Goal: Complete application form

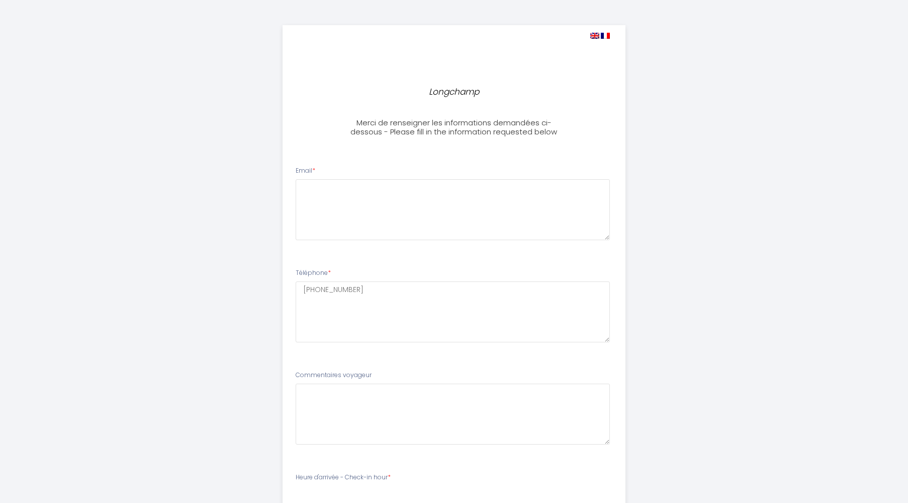
select select
click at [385, 199] on textarea at bounding box center [453, 209] width 315 height 61
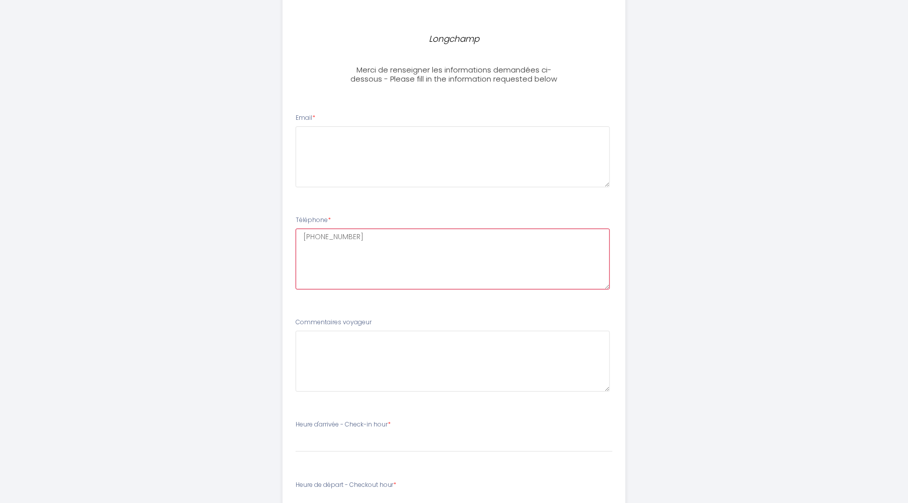
click at [311, 268] on textarea "[PHONE_NUMBER]" at bounding box center [453, 258] width 315 height 61
click at [315, 136] on textarea at bounding box center [453, 156] width 315 height 61
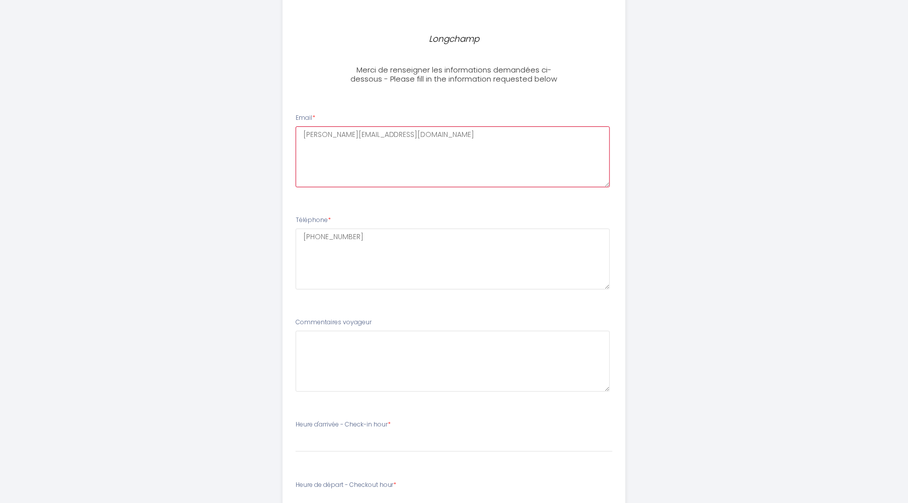
type textarea "[PERSON_NAME][EMAIL_ADDRESS][DOMAIN_NAME]"
click at [346, 246] on textarea "[PHONE_NUMBER]" at bounding box center [453, 258] width 315 height 61
drag, startPoint x: 365, startPoint y: 234, endPoint x: 317, endPoint y: 232, distance: 47.8
click at [317, 232] on textarea "[PHONE_NUMBER]" at bounding box center [453, 258] width 315 height 61
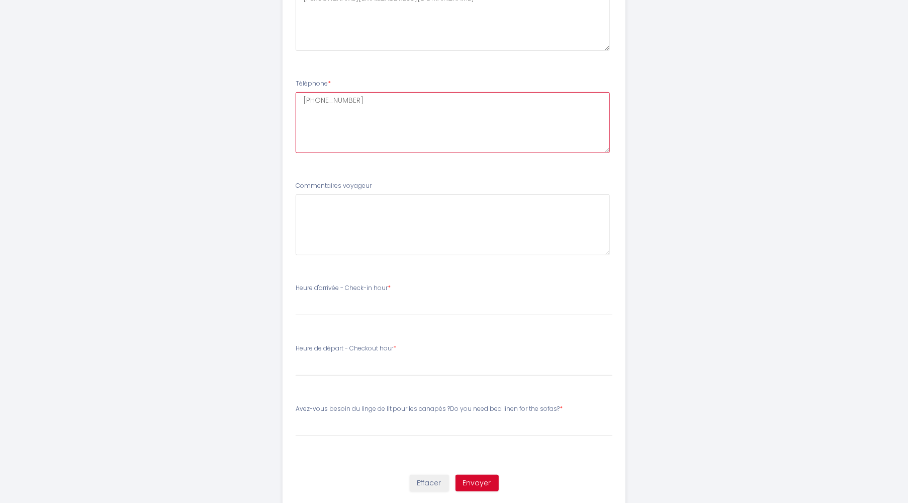
scroll to position [164, 0]
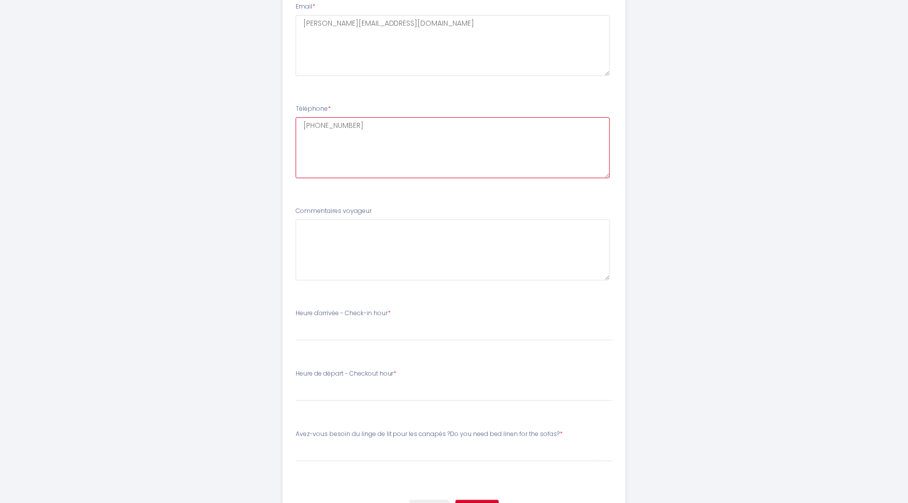
type textarea "[PHONE_NUMBER]"
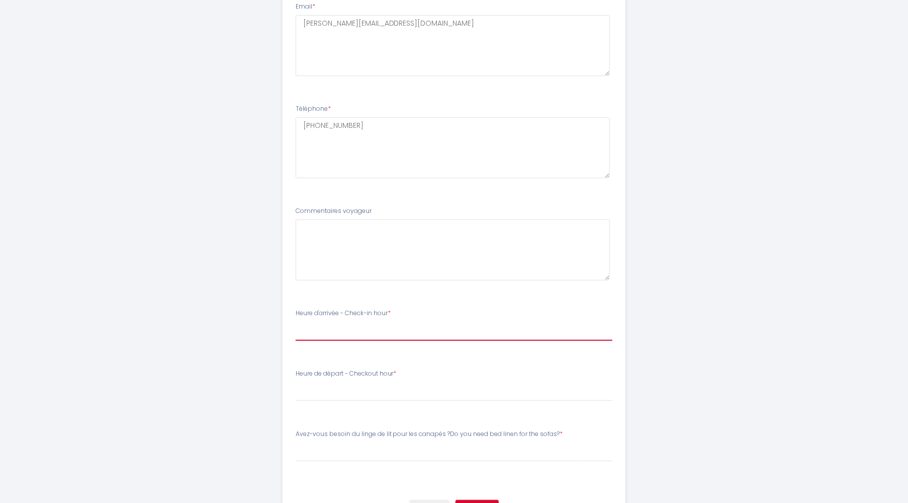
click at [296, 321] on select "15:00 15:30 16:00 16:30 17:00 17:30 18:00 18:30 19:00 19:30 20:00 20:30 21:00 2…" at bounding box center [454, 330] width 317 height 19
click at [190, 296] on div "Longchamp Merci de renseigner les informations demandées ci-dessous - Please fi…" at bounding box center [454, 196] width 908 height 721
click at [296, 321] on select "15:00 15:30 16:00 16:30 17:00 17:30 18:00 18:30 19:00 19:30 20:00 20:30 21:00 2…" at bounding box center [454, 330] width 317 height 19
select select "19:00"
click option "19:00" at bounding box center [0, 0] width 0 height 0
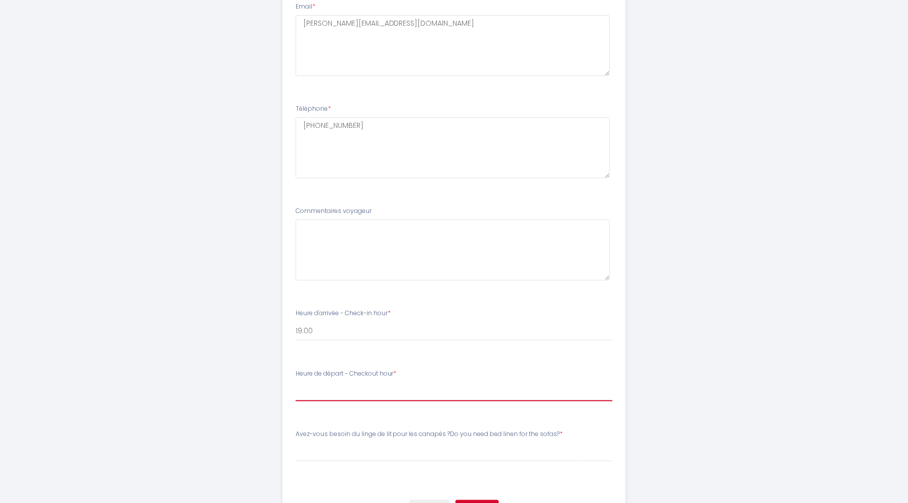
click at [296, 382] on select "00:00 00:30 01:00 01:30 02:00 02:30 03:00 03:30 04:00 04:30 05:00 05:30 06:00 0…" at bounding box center [454, 391] width 317 height 19
select select "08:30"
click option "08:30" at bounding box center [0, 0] width 0 height 0
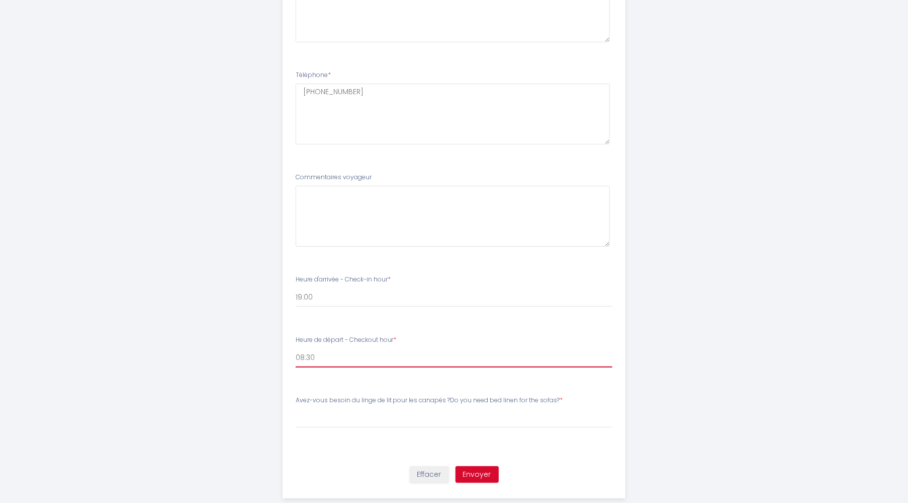
scroll to position [217, 0]
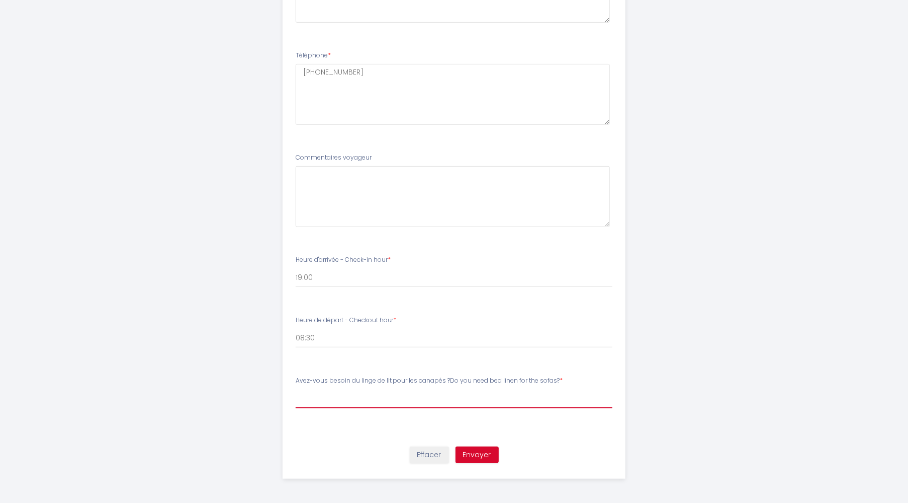
click at [296, 388] on select "[PERSON_NAME]-vous besoin du linge de lit pour les canapés ?Do you need bed lin…" at bounding box center [454, 397] width 317 height 19
select select "Non je n'ai pas besoin des canapés lit"
click option "Non je n'ai pas besoin des canapés lit" at bounding box center [0, 0] width 0 height 0
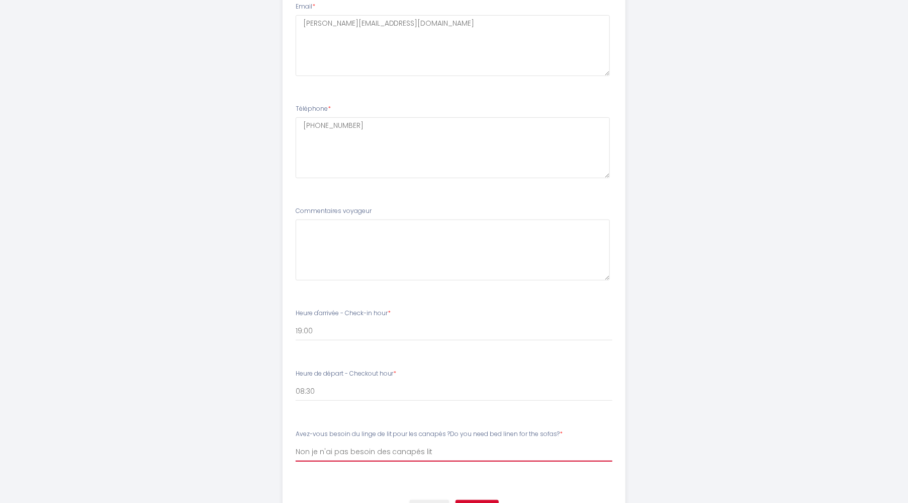
scroll to position [111, 0]
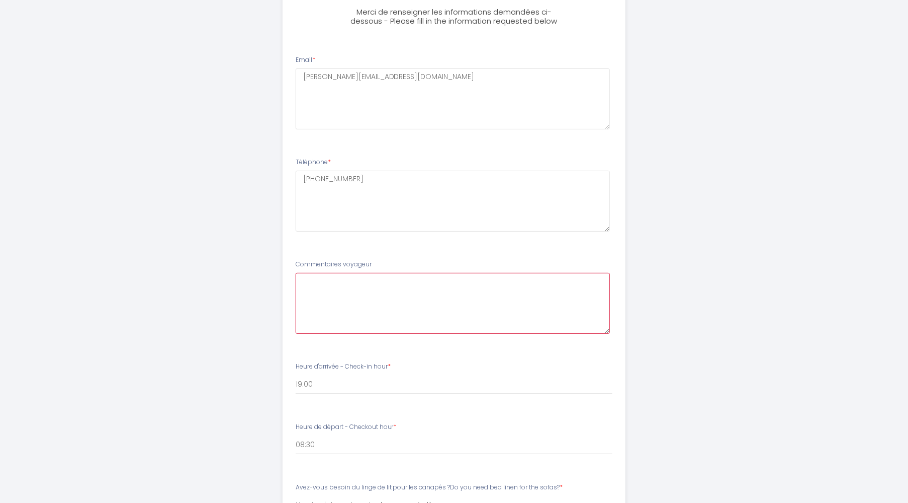
click at [363, 286] on voyageur2 at bounding box center [453, 303] width 315 height 61
drag, startPoint x: 574, startPoint y: 293, endPoint x: 252, endPoint y: 282, distance: 322.6
click at [296, 282] on voyageur2 "Les heures d'arrivées et de départ sont approximatives pour le moment. Nous con…" at bounding box center [453, 303] width 315 height 61
click at [428, 289] on voyageur2 "Les heures d'arrivées et de départ sont approximatives pour le moment. Nous con…" at bounding box center [453, 303] width 315 height 61
click at [437, 287] on voyageur2 "Les heures d'arrivées et de départ sont approximatives pour le moment. Nous con…" at bounding box center [453, 303] width 315 height 61
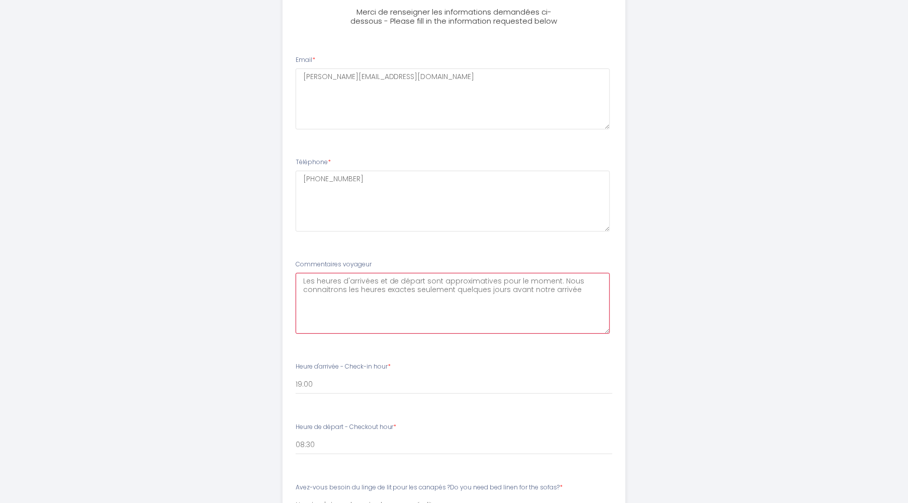
click at [371, 281] on voyageur2 "Les heures d'arrivées et de départ sont approximatives pour le moment. Nous con…" at bounding box center [453, 303] width 315 height 61
click at [374, 279] on voyageur2 "Les heures d'arrivées et de départ sont approximatives pour le moment. Nous con…" at bounding box center [453, 303] width 315 height 61
click at [593, 292] on voyageur2 "Les heures d'arrivée et de départ sont approximatives pour le moment. Nous conn…" at bounding box center [453, 303] width 315 height 61
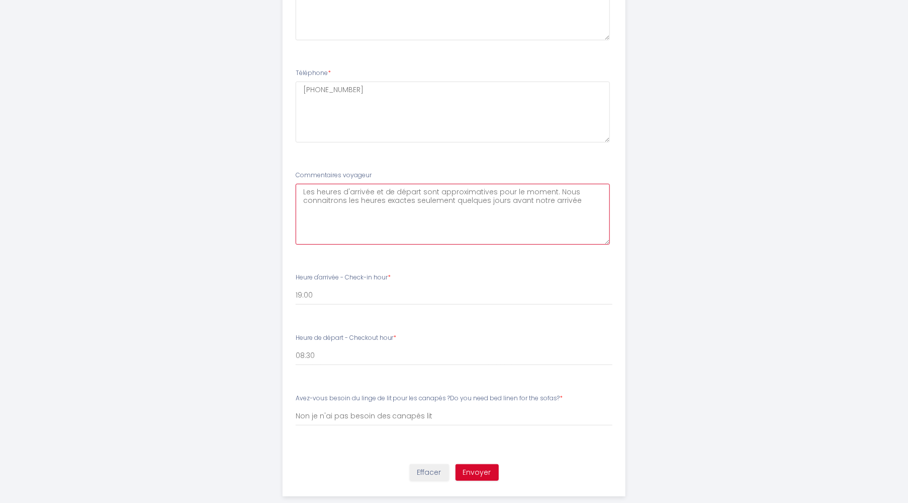
scroll to position [217, 0]
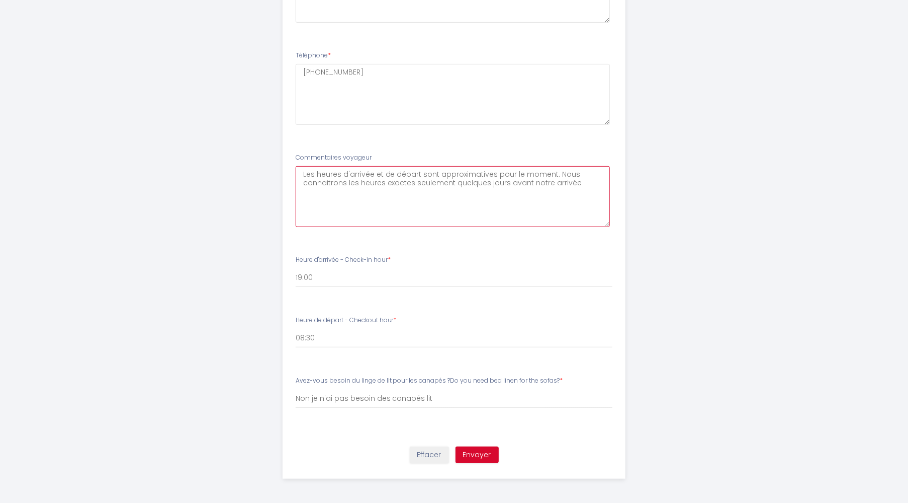
type voyageur2 "Les heures d'arrivée et de départ sont approximatives pour le moment. Nous conn…"
click at [477, 453] on button "Envoyer" at bounding box center [477, 454] width 43 height 17
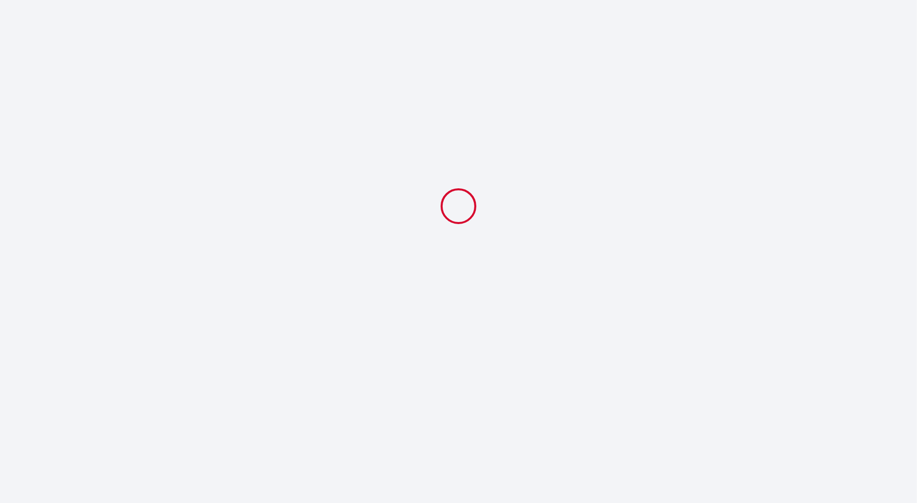
select select "19:00"
select select "08:30"
select select "Non je n'ai pas besoin des canapés lit"
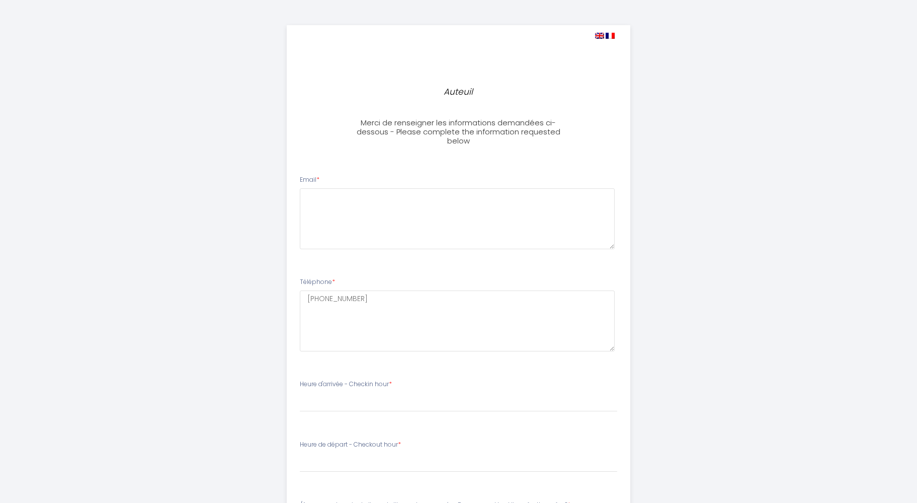
select select
click at [385, 223] on textarea at bounding box center [453, 218] width 315 height 61
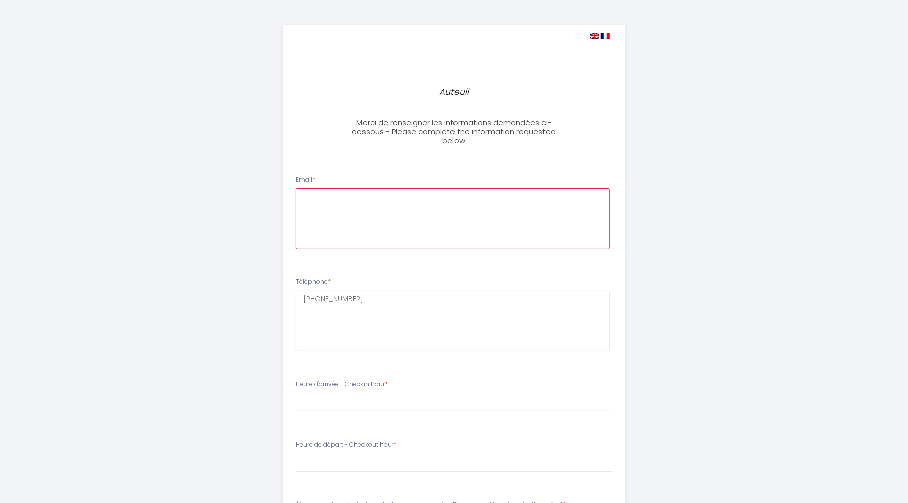
click at [381, 214] on textarea at bounding box center [453, 218] width 315 height 61
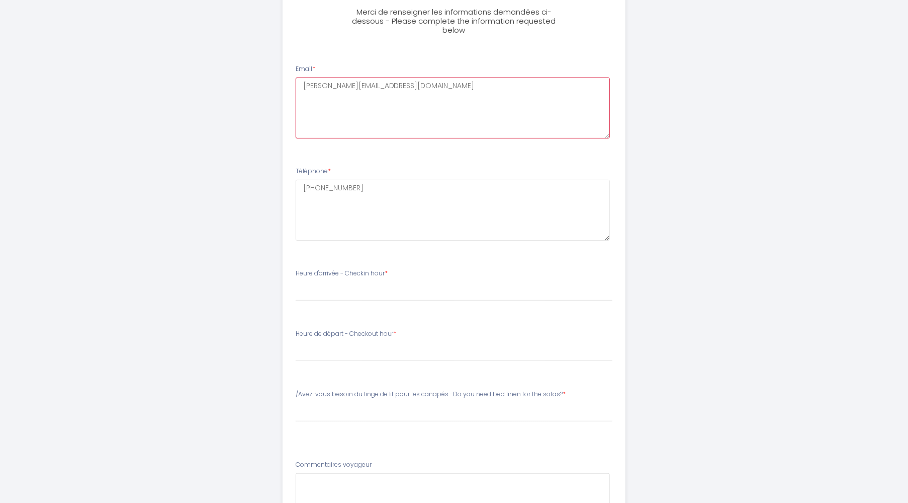
scroll to position [212, 0]
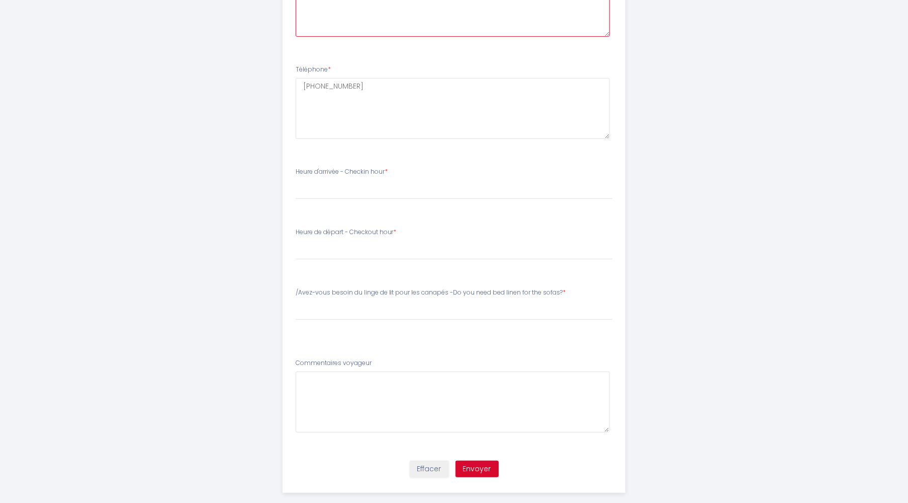
type textarea "[PERSON_NAME][EMAIL_ADDRESS][DOMAIN_NAME]"
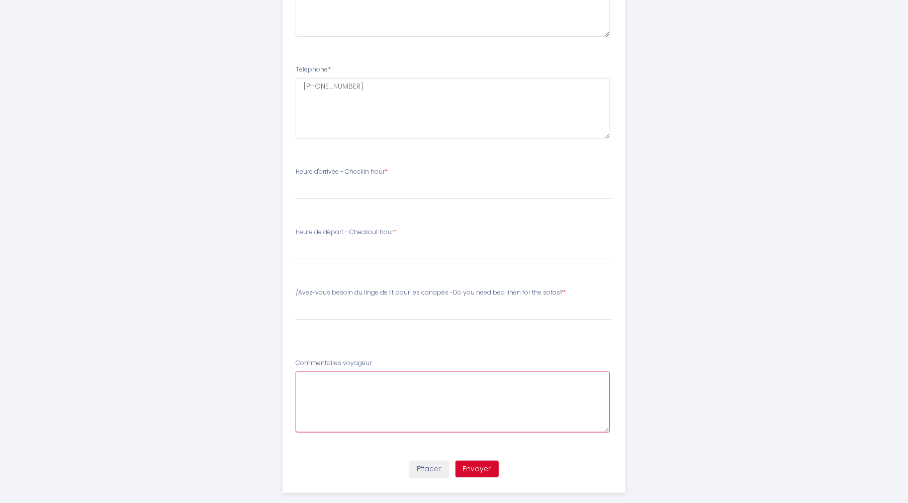
click at [351, 392] on voyageur5 at bounding box center [453, 401] width 315 height 61
paste voyageur5 "- 1* 56 sucrés élégances"
type voyageur5 "- 1* 56 sucrés élégances"
drag, startPoint x: 430, startPoint y: 384, endPoint x: 251, endPoint y: 371, distance: 179.6
click at [296, 371] on voyageur5 "- 1* 56 sucrés élégances" at bounding box center [453, 401] width 315 height 61
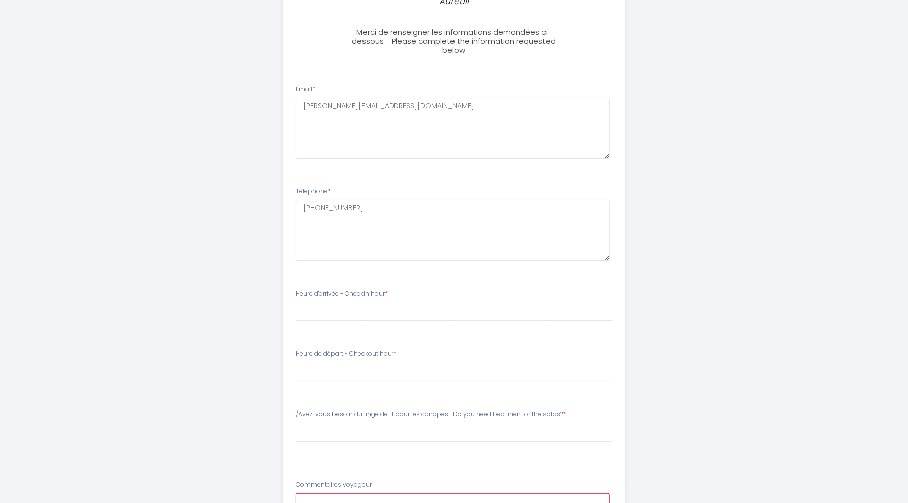
scroll to position [0, 0]
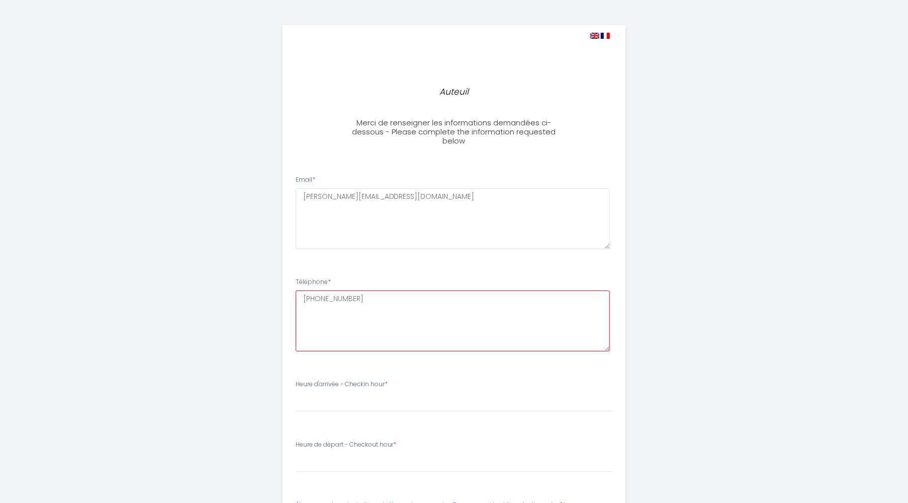
drag, startPoint x: 366, startPoint y: 297, endPoint x: 317, endPoint y: 299, distance: 48.8
click at [317, 299] on textarea "[PHONE_NUMBER]" at bounding box center [453, 320] width 315 height 61
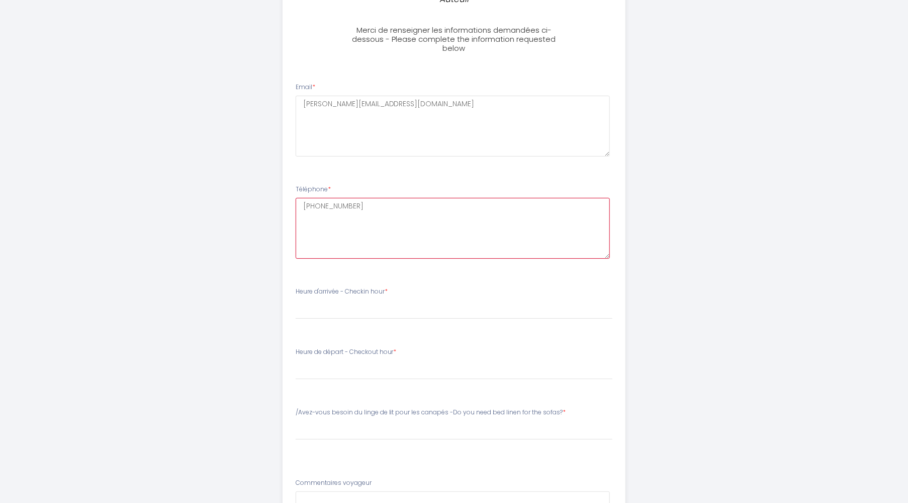
scroll to position [106, 0]
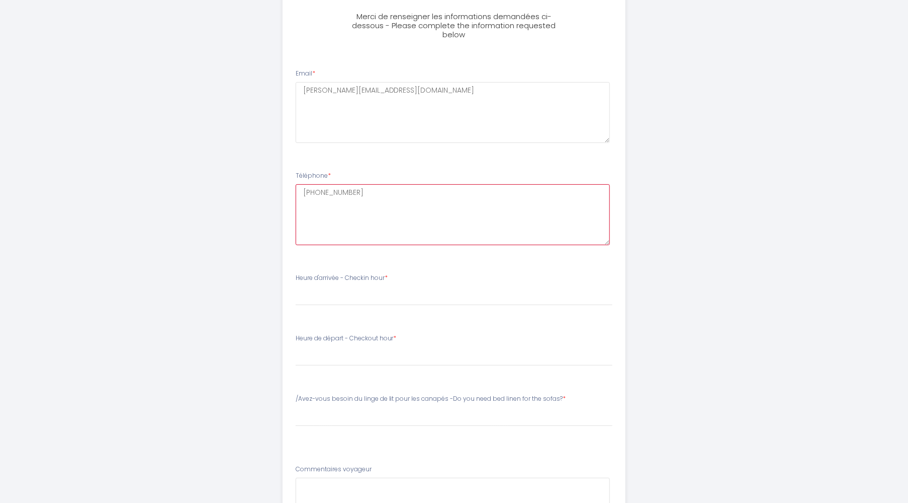
type textarea "[PHONE_NUMBER]"
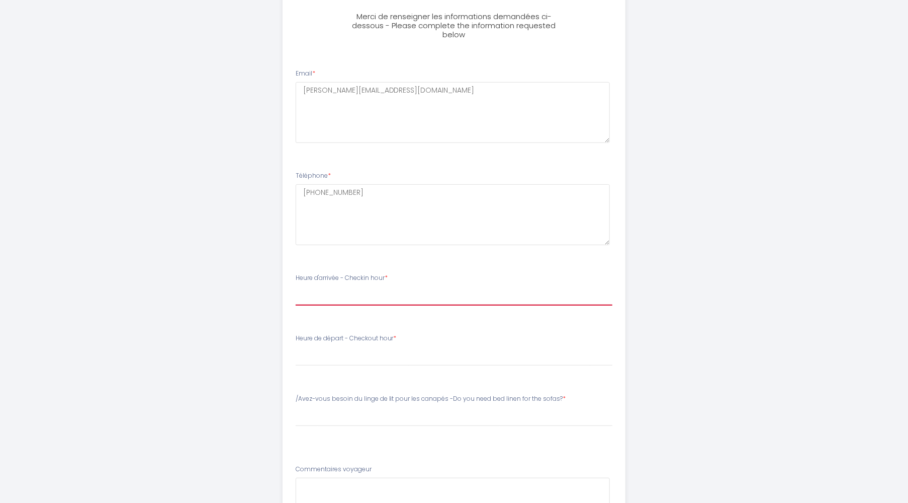
click at [296, 286] on select "15:00 15:30 16:00 16:30 17:00 17:30 18:00 18:30 19:00 19:30 20:00 20:30 21:00 2…" at bounding box center [454, 295] width 317 height 19
select select "19:00"
click option "19:00" at bounding box center [0, 0] width 0 height 0
select select "08:30"
click option "08:30" at bounding box center [0, 0] width 0 height 0
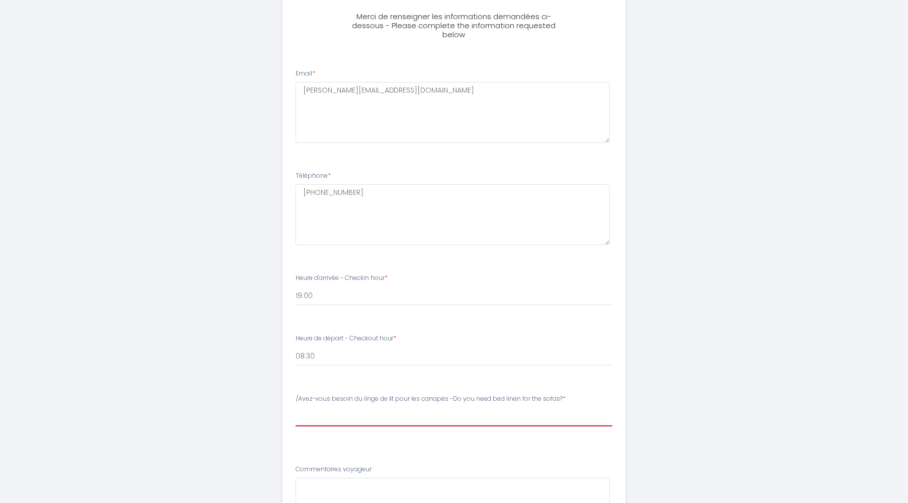
click at [296, 407] on select "Veuillez Choisir/Avez-vous besoin du linge de lit pour les canapés -Do you need…" at bounding box center [454, 416] width 317 height 19
select select "Non, je n'ai pas besoin des canapés lit"
click option "Non, je n'ai pas besoin des canapés lit" at bounding box center [0, 0] width 0 height 0
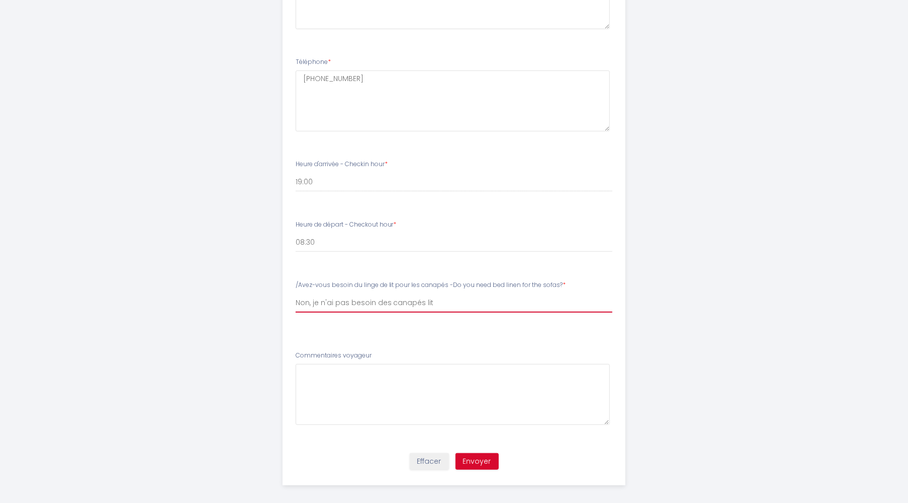
scroll to position [226, 0]
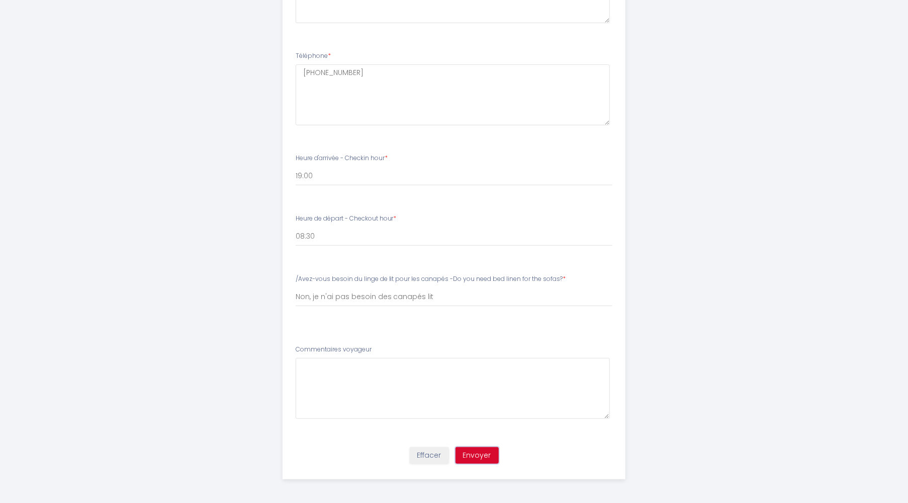
click at [476, 455] on button "Envoyer" at bounding box center [477, 455] width 43 height 17
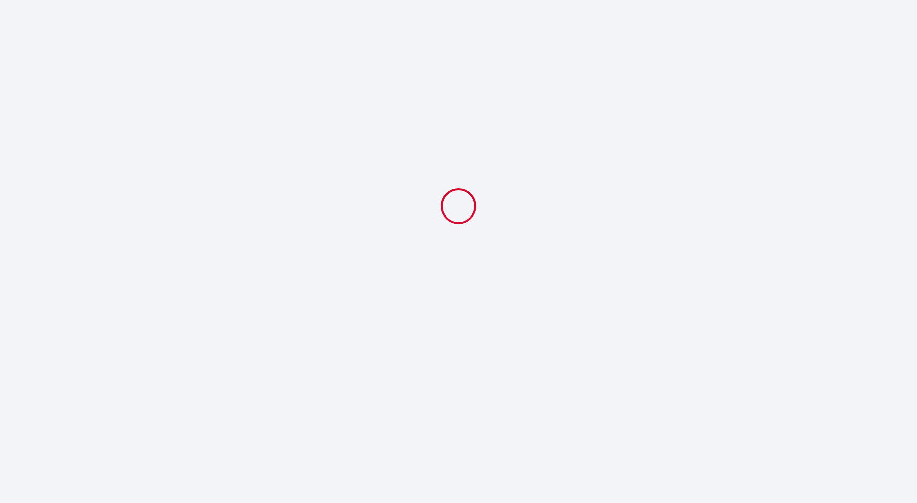
select select "19:00"
select select "08:30"
select select "Non, je n'ai pas besoin des canapés lit"
